Goal: Complete application form

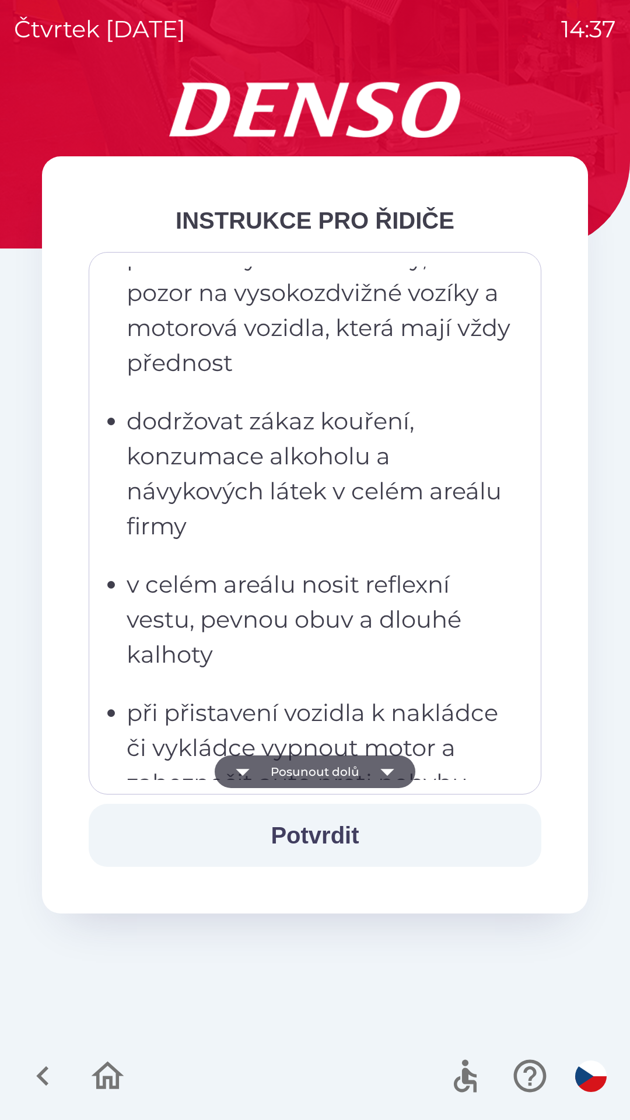
click at [243, 567] on p "v celém areálu nosit reflexní vestu, pevnou obuv a dlouhé kalhoty" at bounding box center [319, 619] width 384 height 105
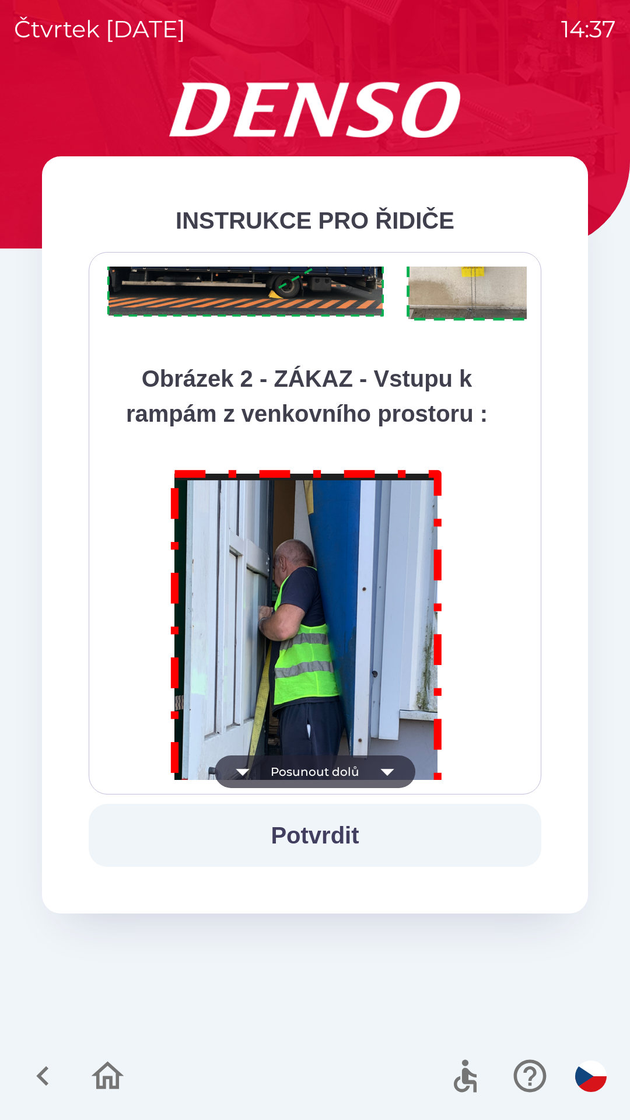
scroll to position [6556, 0]
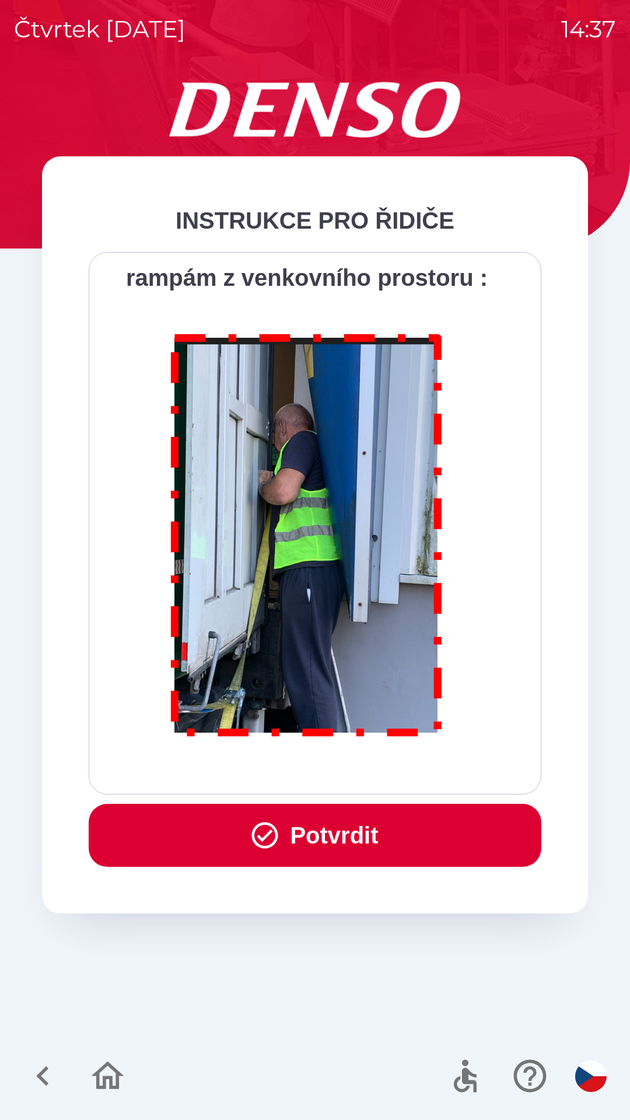
click at [334, 849] on button "Potvrdit" at bounding box center [315, 835] width 453 height 63
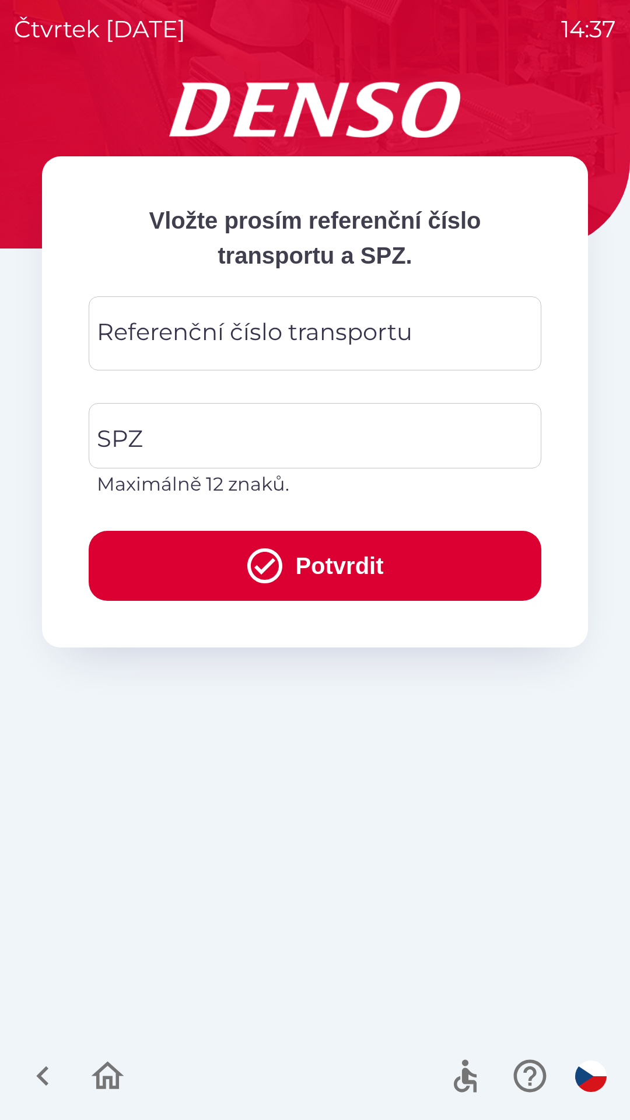
click at [192, 338] on div "Referenční číslo transportu Referenční číslo transportu" at bounding box center [315, 333] width 453 height 74
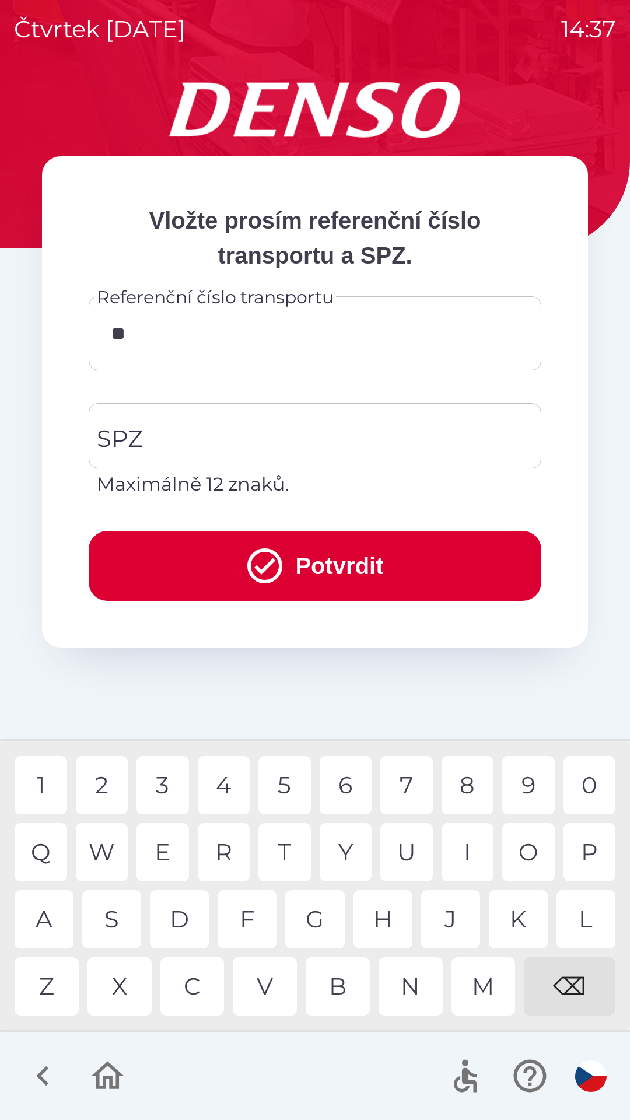
click at [518, 922] on div "K" at bounding box center [518, 919] width 59 height 58
click at [264, 988] on div "V" at bounding box center [265, 986] width 64 height 58
click at [475, 782] on div "8" at bounding box center [468, 785] width 53 height 58
type input "******"
click at [151, 439] on input "SPZ" at bounding box center [306, 435] width 425 height 55
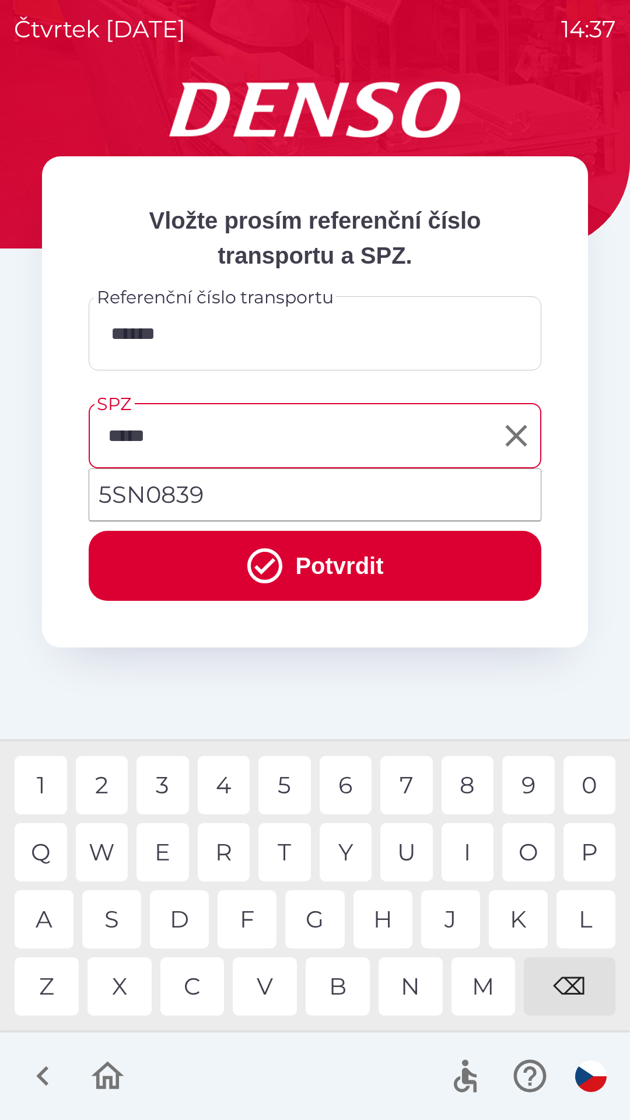
click at [466, 786] on div "8" at bounding box center [468, 785] width 53 height 58
type input "*******"
click at [529, 794] on div "9" at bounding box center [528, 785] width 53 height 58
click at [355, 572] on button "Potvrdit" at bounding box center [315, 566] width 453 height 70
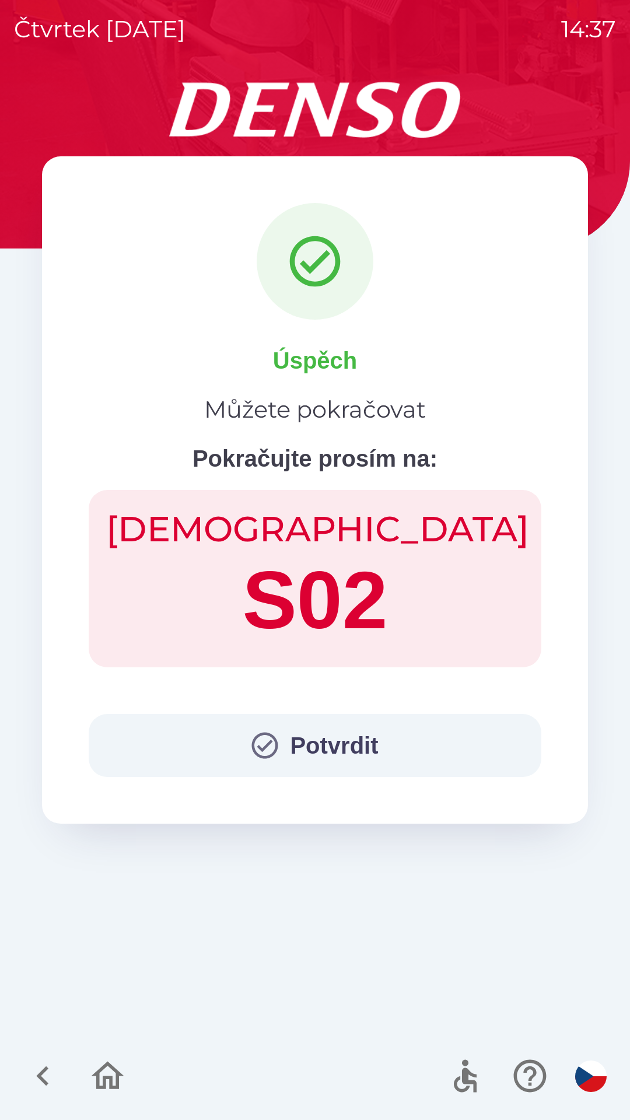
click at [310, 736] on button "Potvrdit" at bounding box center [315, 745] width 453 height 63
